Goal: Task Accomplishment & Management: Complete application form

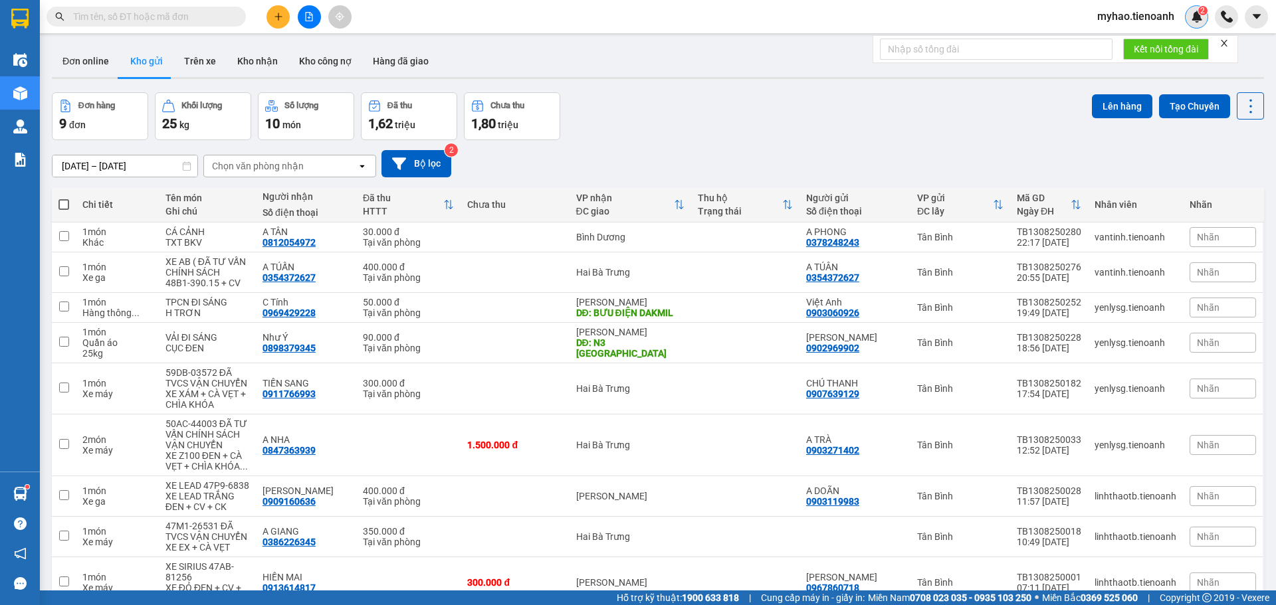
click at [1204, 10] on span "2" at bounding box center [1202, 10] width 5 height 9
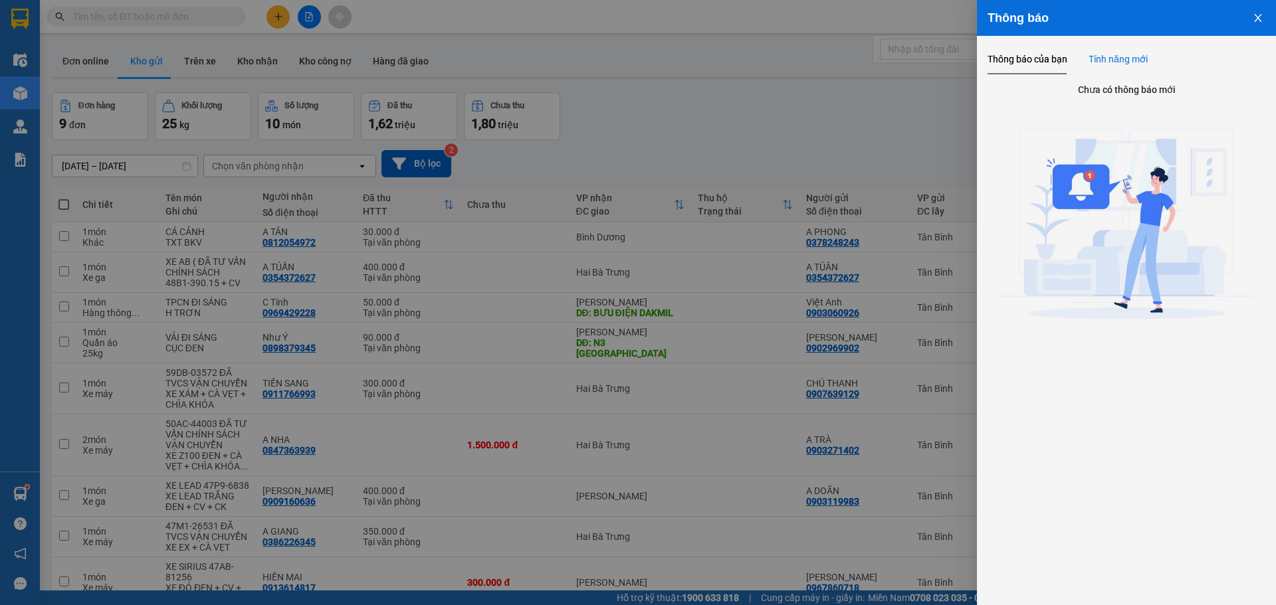
click at [1134, 59] on div "Tính năng mới" at bounding box center [1117, 59] width 59 height 15
click at [1252, 20] on button "Close" at bounding box center [1258, 17] width 36 height 34
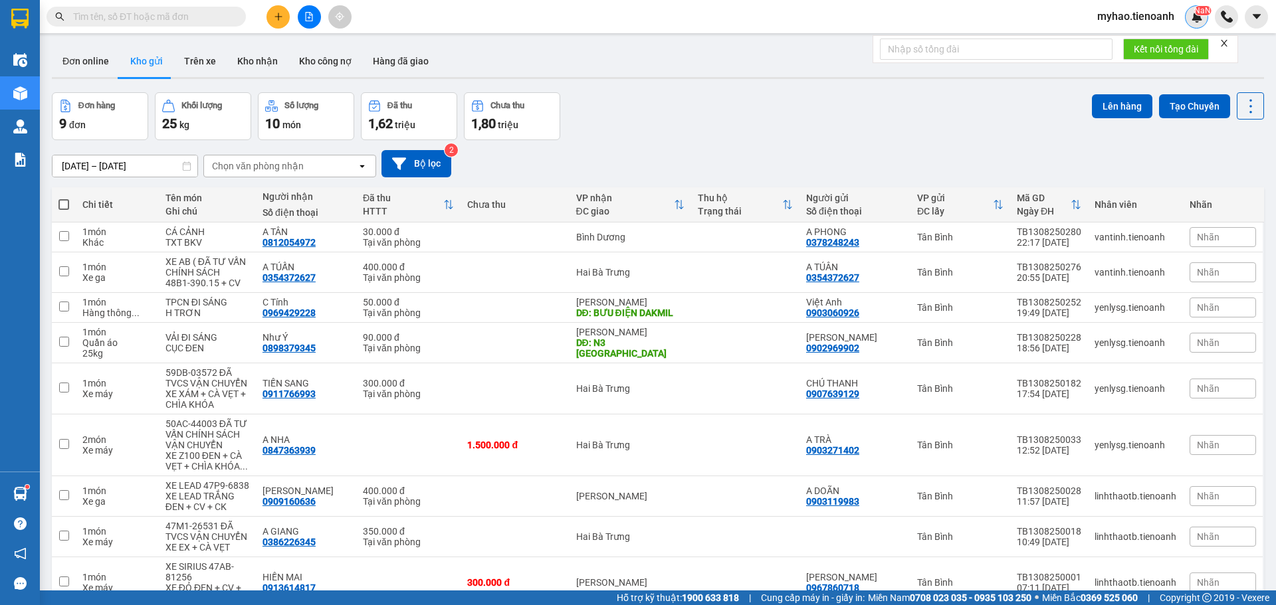
click at [1195, 15] on img at bounding box center [1197, 17] width 12 height 12
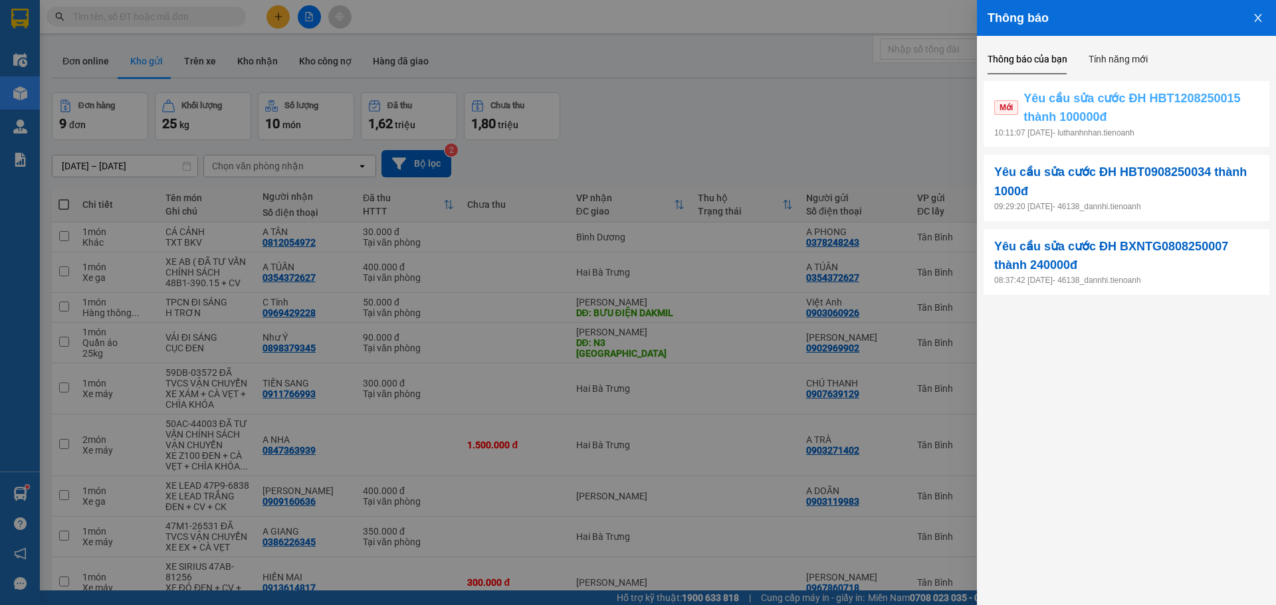
click at [1170, 122] on span "Yêu cầu sửa cước ĐH HBT1208250015 thành 100000đ" at bounding box center [1140, 108] width 235 height 38
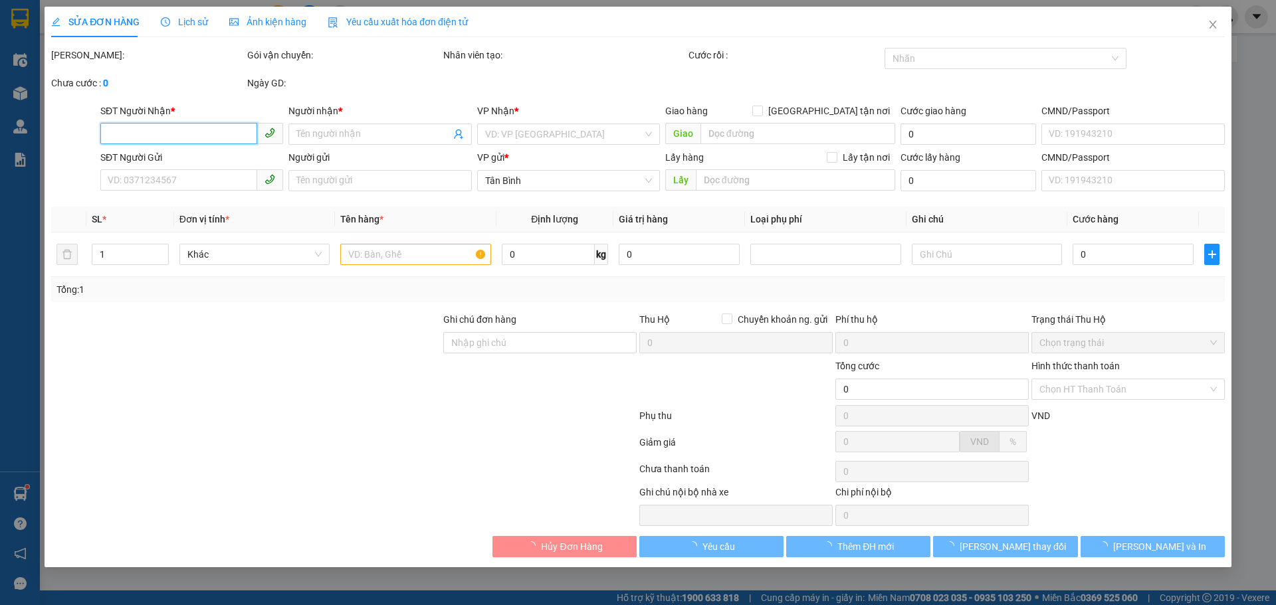
type input "0916744828"
type input "C Thảo"
type input "0988370387"
type input "An Nhung"
type input "100.000"
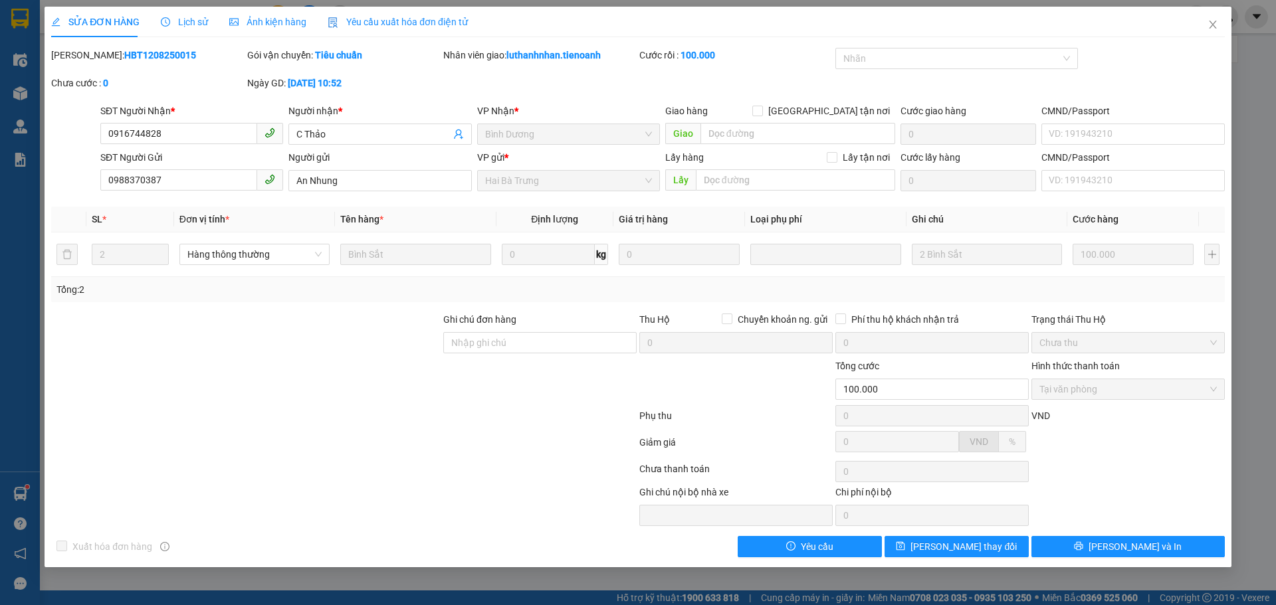
click at [192, 27] on span "Lịch sử" at bounding box center [184, 22] width 47 height 11
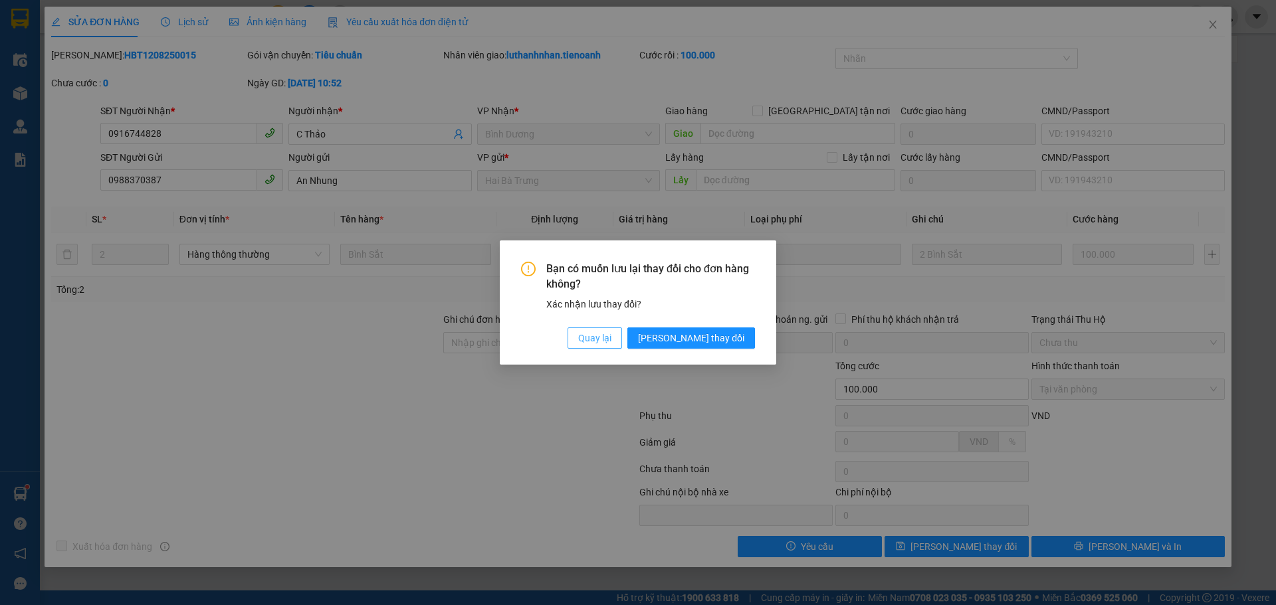
click at [611, 340] on span "Quay lại" at bounding box center [594, 338] width 33 height 15
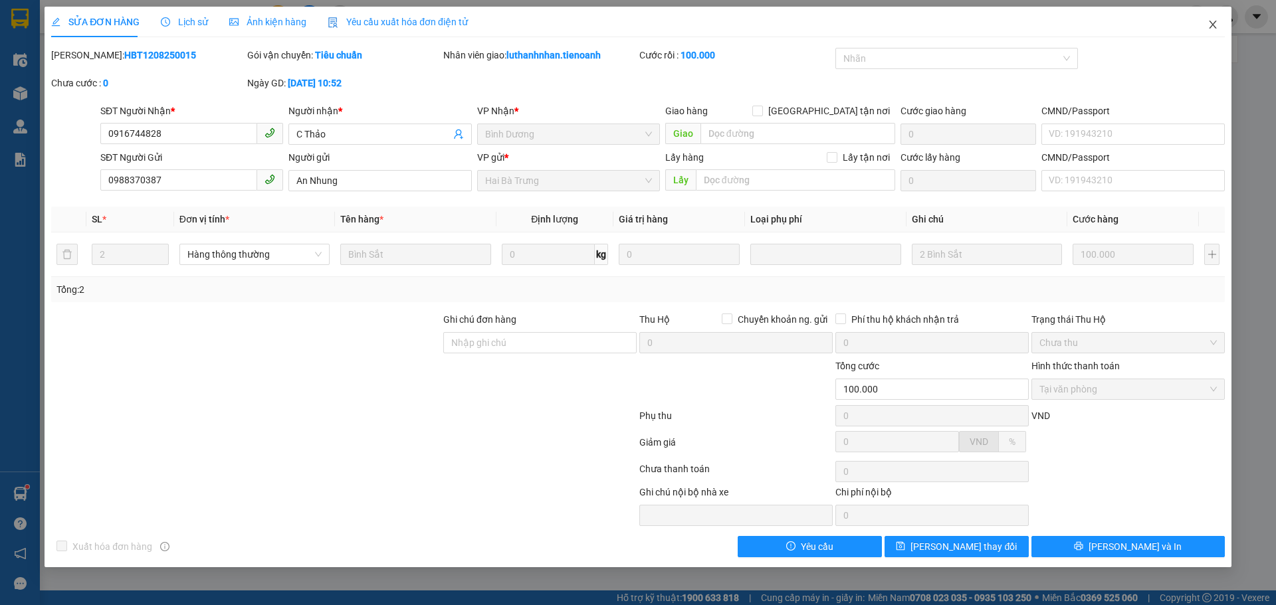
click at [1207, 29] on icon "close" at bounding box center [1212, 24] width 11 height 11
